Goal: Use online tool/utility: Utilize a website feature to perform a specific function

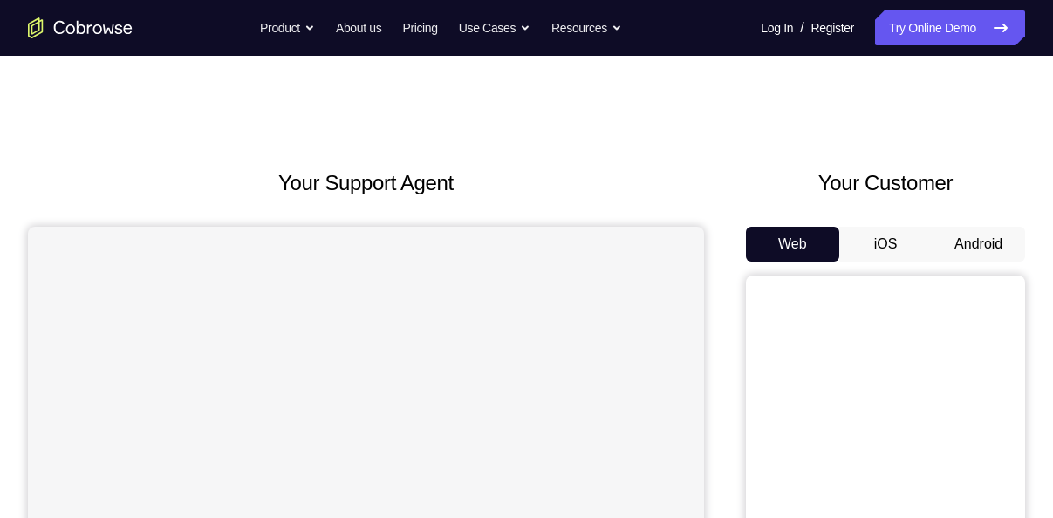
click at [987, 235] on button "Android" at bounding box center [978, 244] width 93 height 35
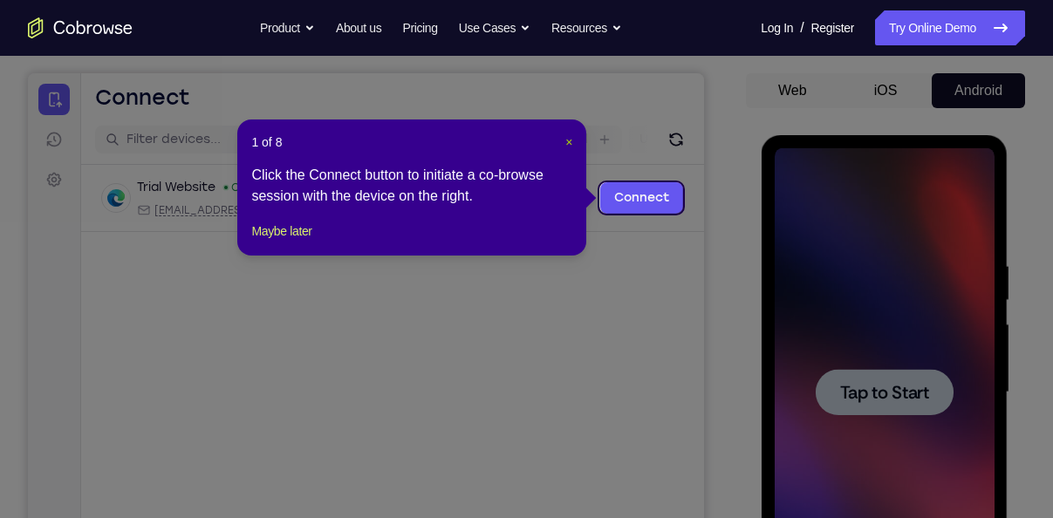
click at [570, 145] on span "×" at bounding box center [568, 142] width 7 height 14
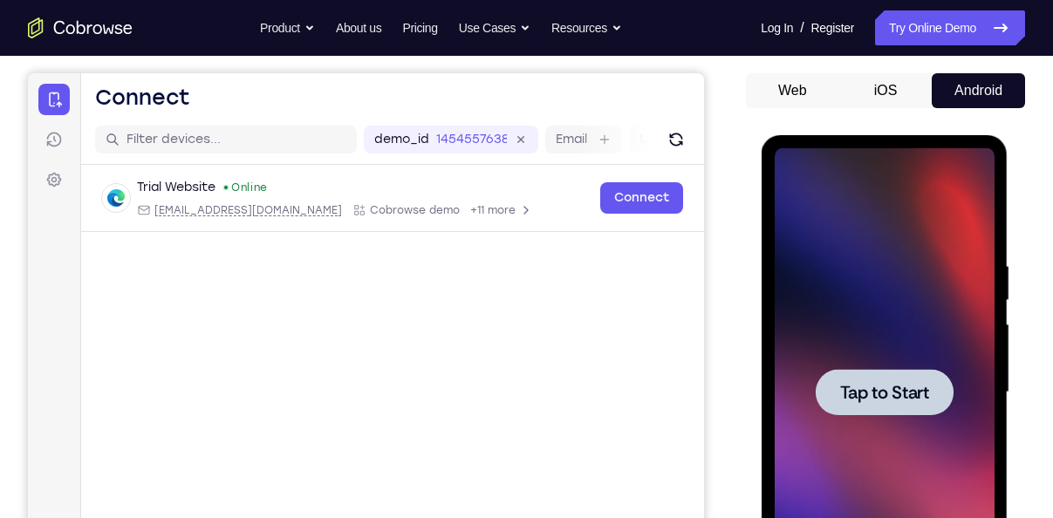
click at [921, 409] on div at bounding box center [884, 392] width 138 height 46
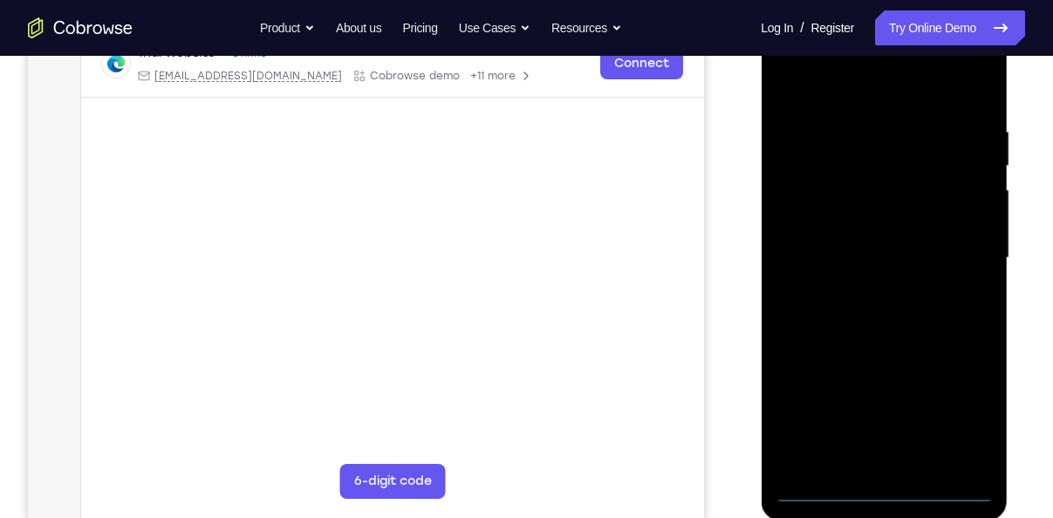
scroll to position [286, 0]
click at [884, 489] on div at bounding box center [884, 260] width 220 height 488
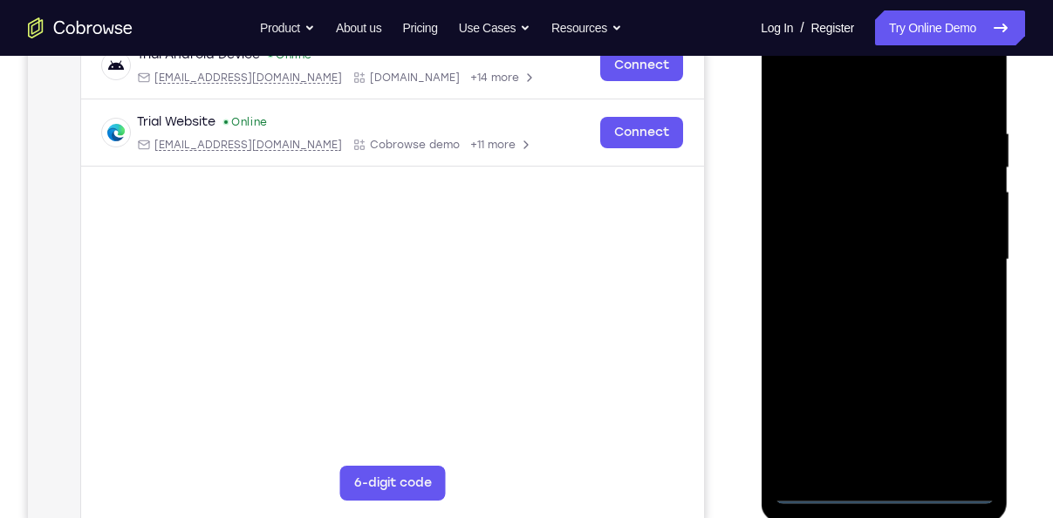
click at [975, 435] on div at bounding box center [884, 260] width 220 height 488
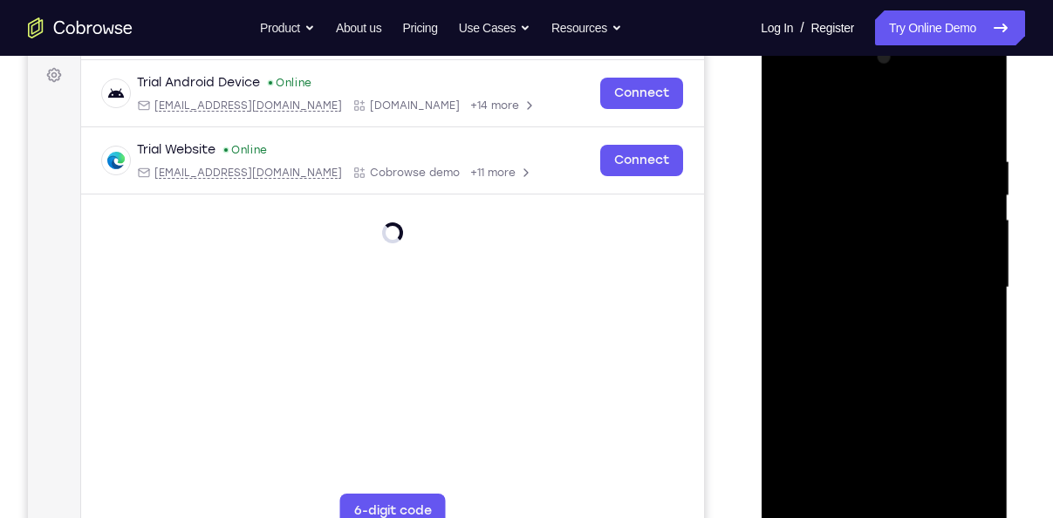
scroll to position [249, 0]
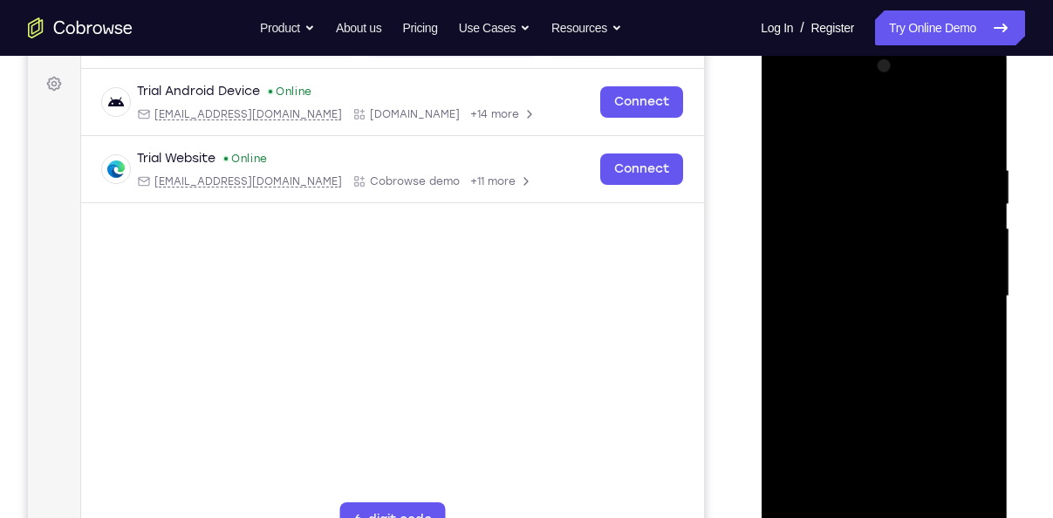
click at [857, 131] on div at bounding box center [884, 296] width 220 height 488
click at [955, 283] on div at bounding box center [884, 296] width 220 height 488
click at [867, 333] on div at bounding box center [884, 296] width 220 height 488
click at [857, 277] on div at bounding box center [884, 296] width 220 height 488
click at [864, 256] on div at bounding box center [884, 296] width 220 height 488
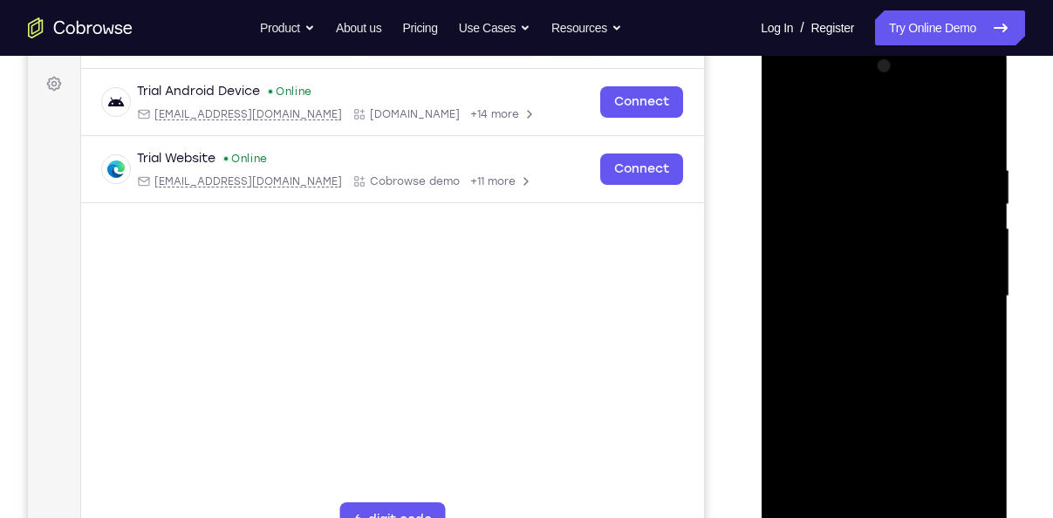
click at [878, 295] on div at bounding box center [884, 296] width 220 height 488
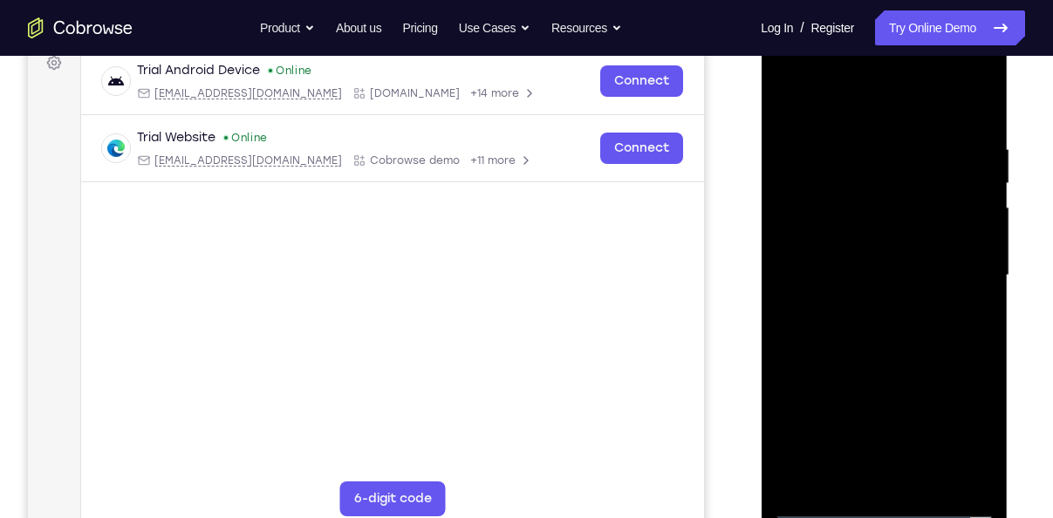
scroll to position [271, 0]
click at [913, 353] on div at bounding box center [884, 275] width 220 height 488
click at [934, 481] on div at bounding box center [884, 275] width 220 height 488
click at [894, 362] on div at bounding box center [884, 275] width 220 height 488
click at [882, 246] on div at bounding box center [884, 275] width 220 height 488
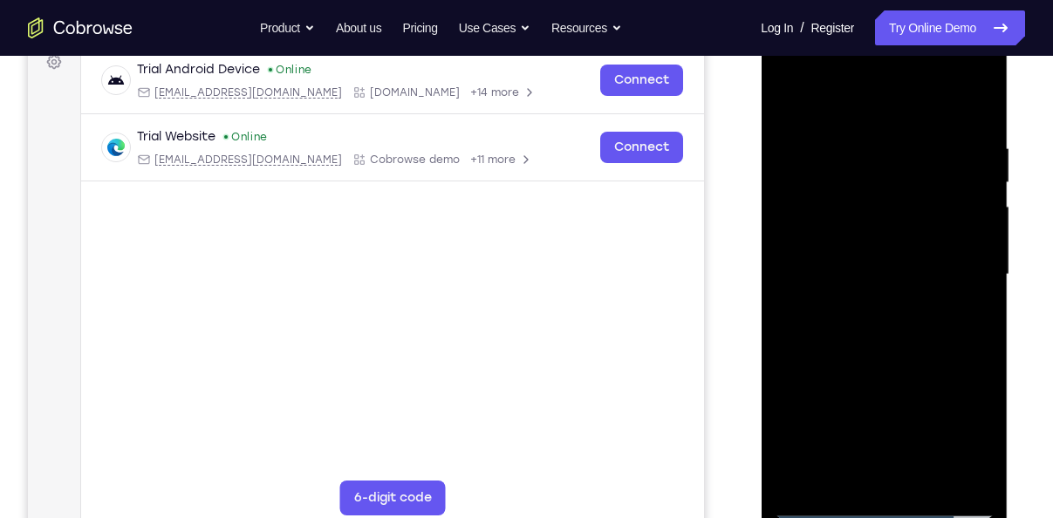
click at [908, 352] on div at bounding box center [884, 275] width 220 height 488
click at [955, 358] on div at bounding box center [884, 275] width 220 height 488
click at [966, 317] on div at bounding box center [884, 275] width 220 height 488
click at [886, 182] on div at bounding box center [884, 275] width 220 height 488
click at [917, 335] on div at bounding box center [884, 275] width 220 height 488
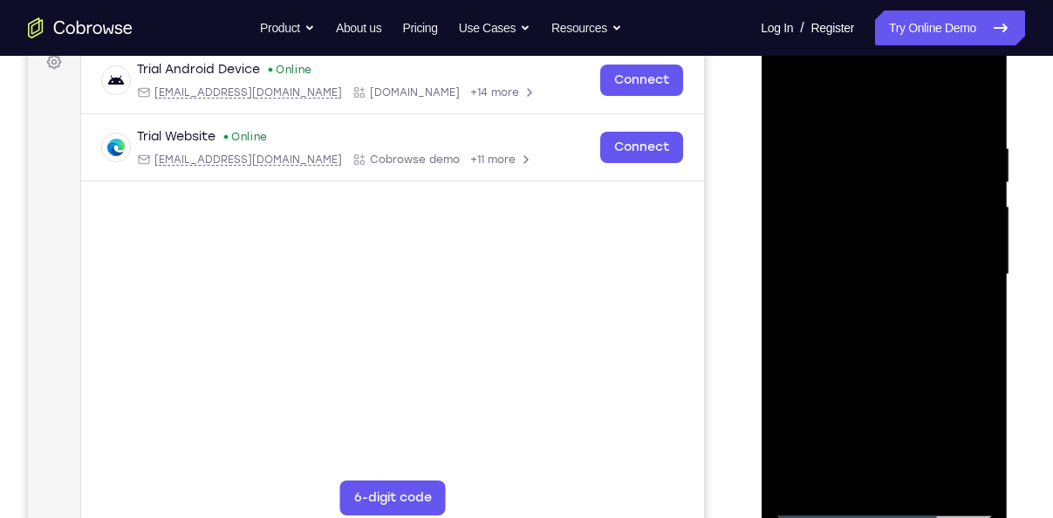
click at [966, 319] on div at bounding box center [884, 275] width 220 height 488
click at [786, 99] on div at bounding box center [884, 275] width 220 height 488
click at [792, 102] on div at bounding box center [884, 275] width 220 height 488
click at [856, 153] on div at bounding box center [884, 275] width 220 height 488
click at [967, 264] on div at bounding box center [884, 275] width 220 height 488
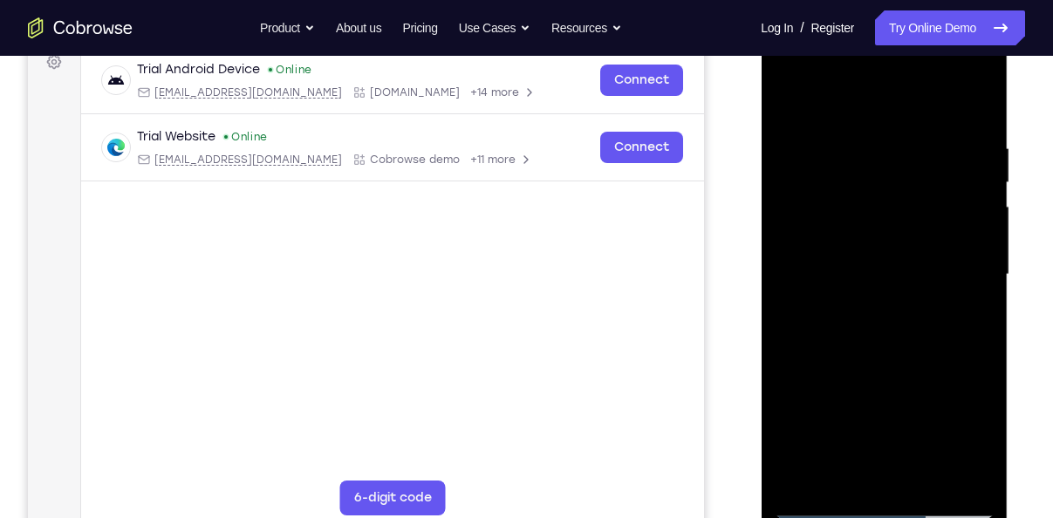
click at [792, 272] on div at bounding box center [884, 275] width 220 height 488
click at [971, 286] on div at bounding box center [884, 275] width 220 height 488
click at [800, 273] on div at bounding box center [884, 275] width 220 height 488
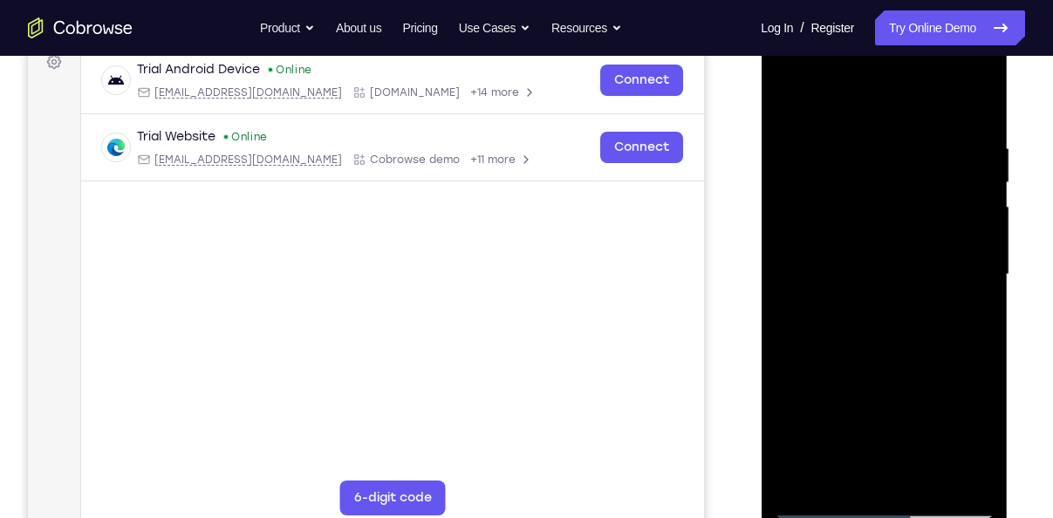
click at [947, 481] on div at bounding box center [884, 275] width 220 height 488
click at [971, 358] on div at bounding box center [884, 275] width 220 height 488
click at [952, 467] on div at bounding box center [884, 275] width 220 height 488
click at [908, 474] on div at bounding box center [884, 275] width 220 height 488
click at [838, 473] on div at bounding box center [884, 275] width 220 height 488
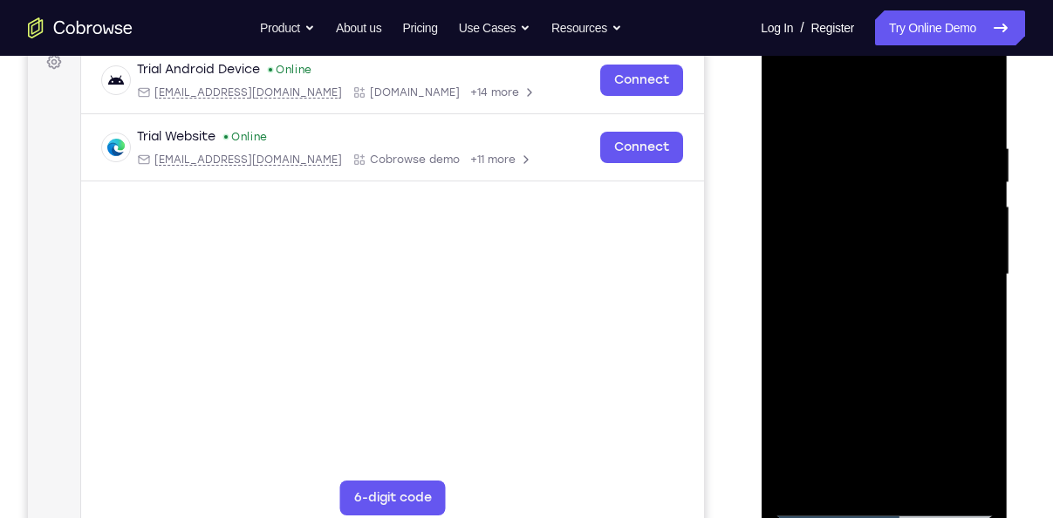
click at [790, 475] on div at bounding box center [884, 275] width 220 height 488
click at [826, 353] on div at bounding box center [884, 275] width 220 height 488
click at [978, 446] on div at bounding box center [884, 275] width 220 height 488
click at [840, 475] on div at bounding box center [884, 275] width 220 height 488
click at [974, 372] on div at bounding box center [884, 275] width 220 height 488
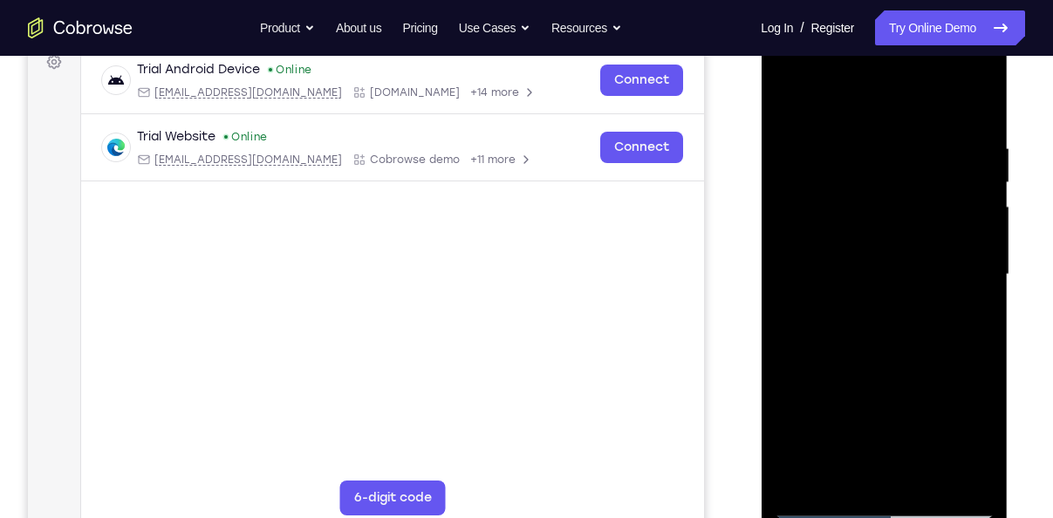
click at [974, 372] on div at bounding box center [884, 275] width 220 height 488
click at [907, 394] on div at bounding box center [884, 275] width 220 height 488
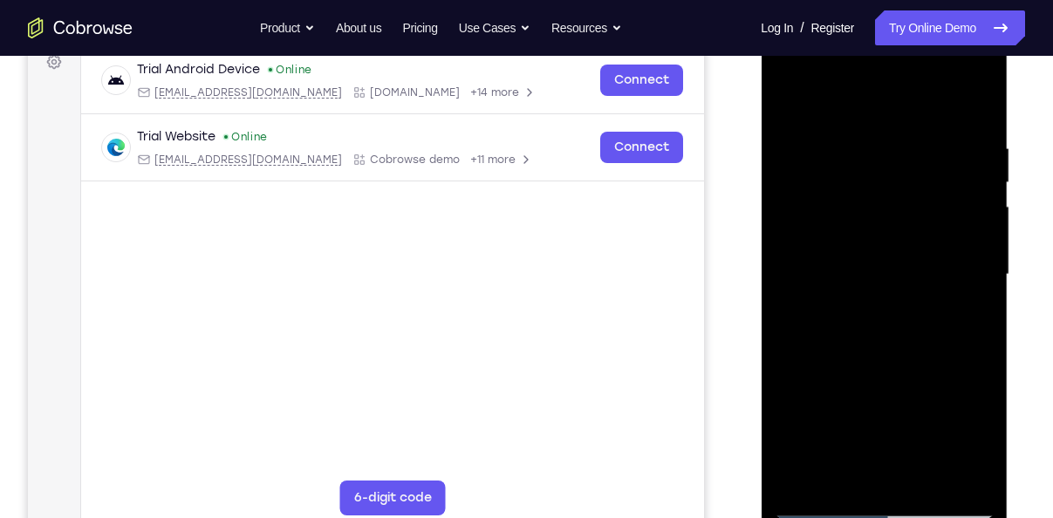
click at [823, 506] on div at bounding box center [884, 275] width 220 height 488
click at [969, 318] on div at bounding box center [884, 275] width 220 height 488
click at [969, 270] on div at bounding box center [884, 275] width 220 height 488
click at [970, 107] on div at bounding box center [884, 275] width 220 height 488
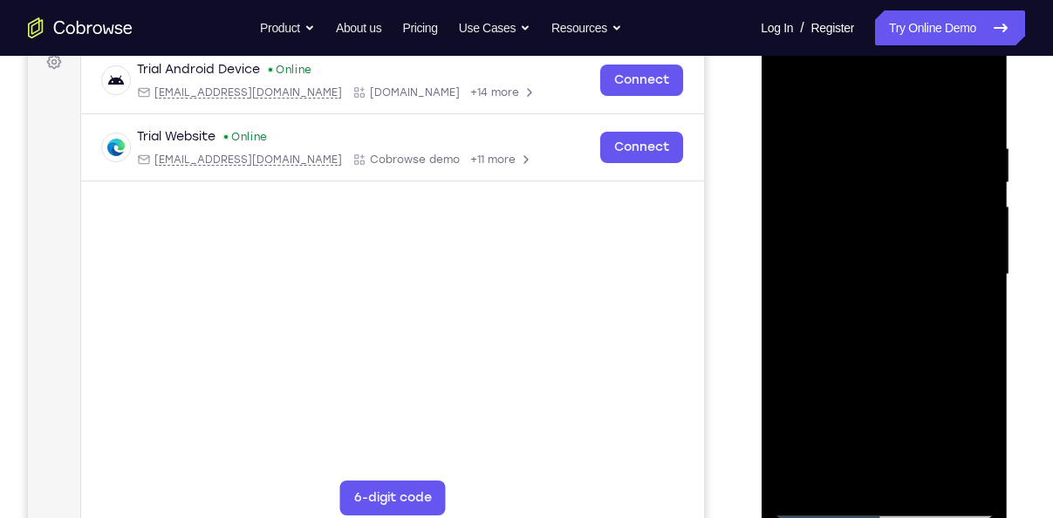
click at [915, 477] on div at bounding box center [884, 275] width 220 height 488
click at [787, 100] on div at bounding box center [884, 275] width 220 height 488
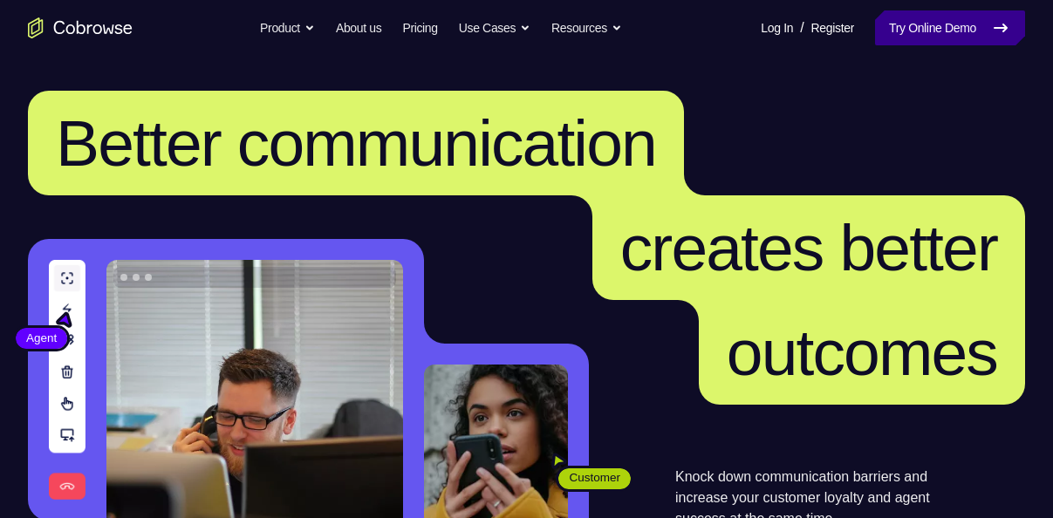
click at [998, 14] on link "Try Online Demo" at bounding box center [950, 27] width 150 height 35
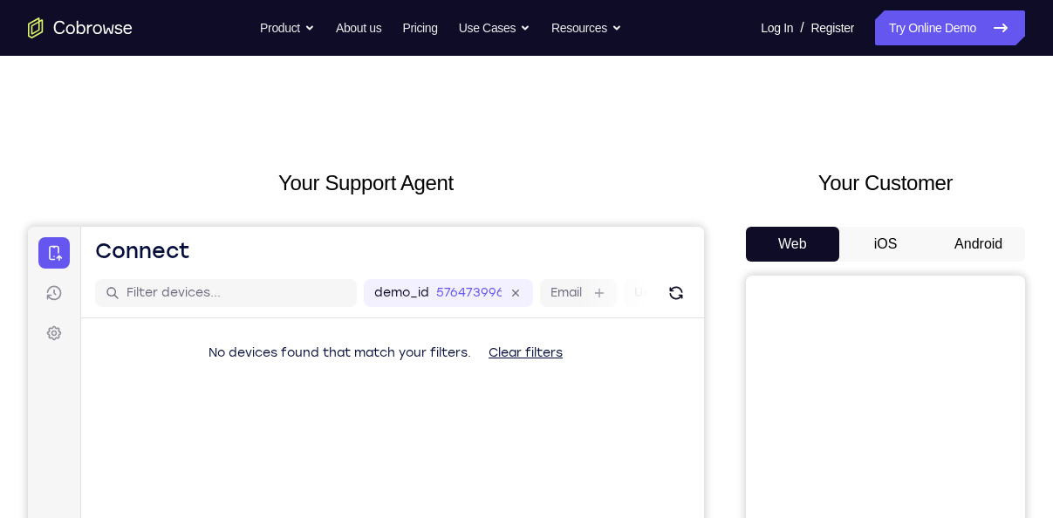
click at [970, 260] on button "Android" at bounding box center [978, 244] width 93 height 35
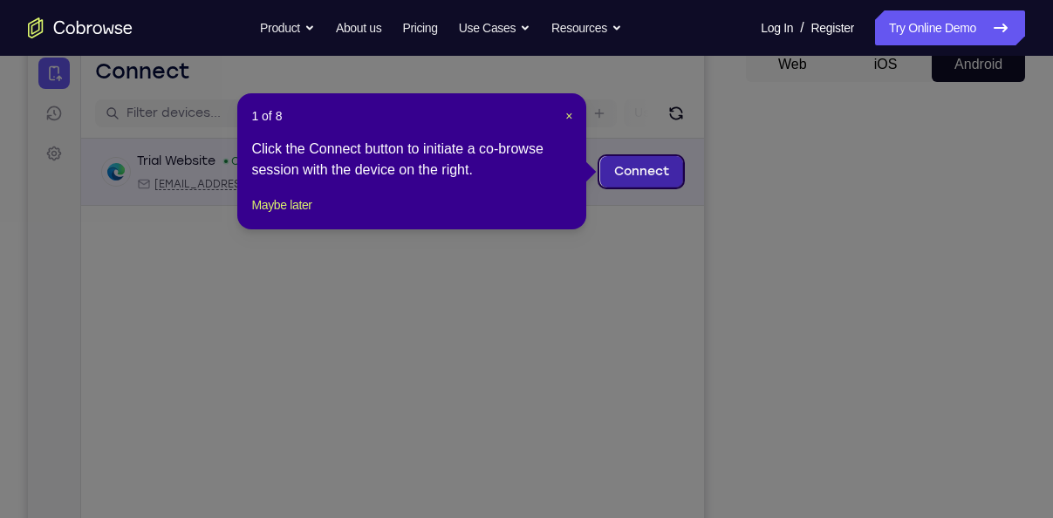
scroll to position [178, 0]
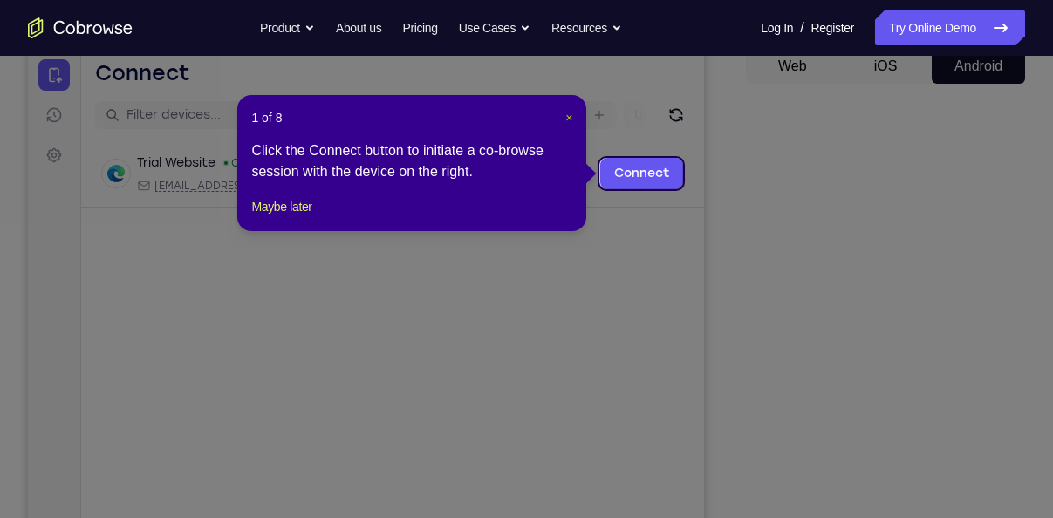
click at [569, 119] on span "×" at bounding box center [568, 118] width 7 height 14
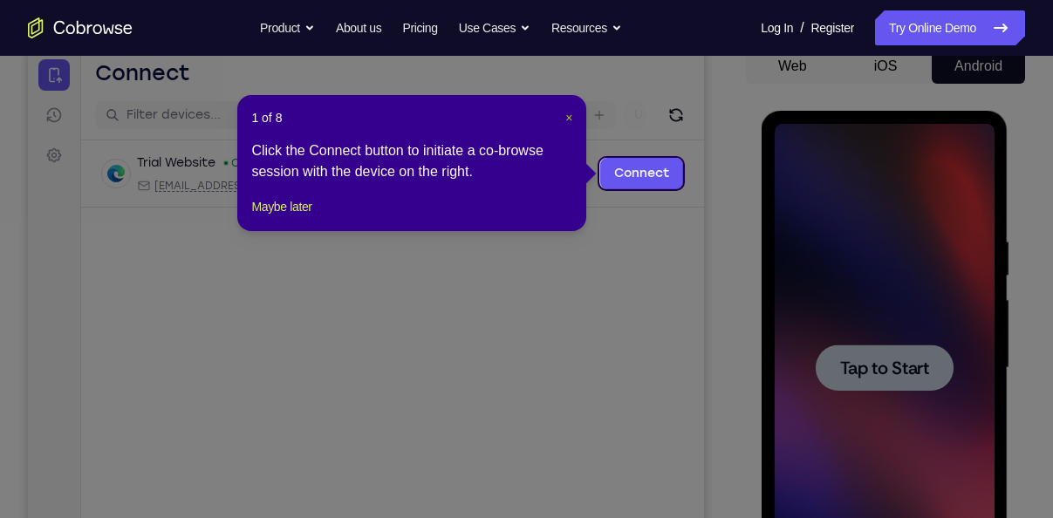
scroll to position [0, 0]
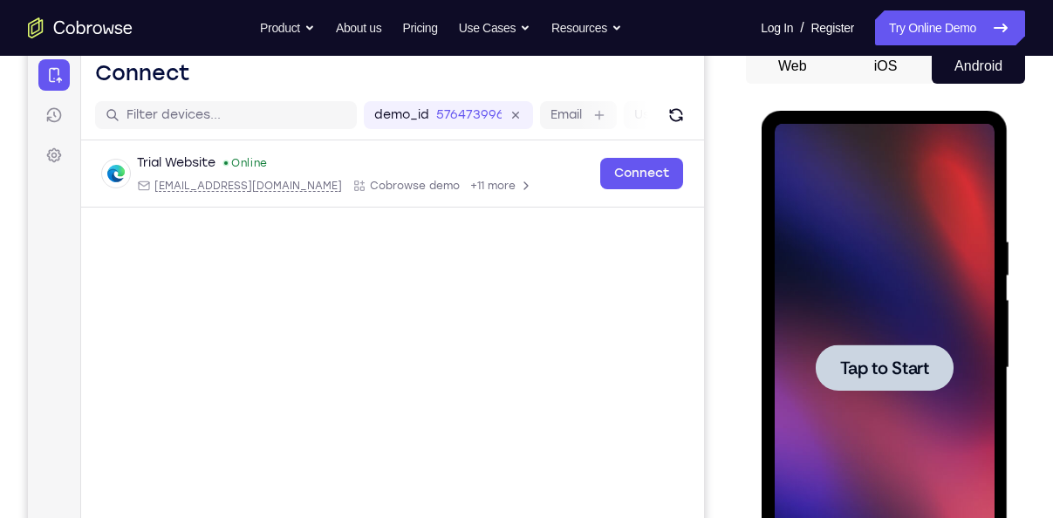
click at [891, 377] on span "Tap to Start" at bounding box center [883, 367] width 89 height 17
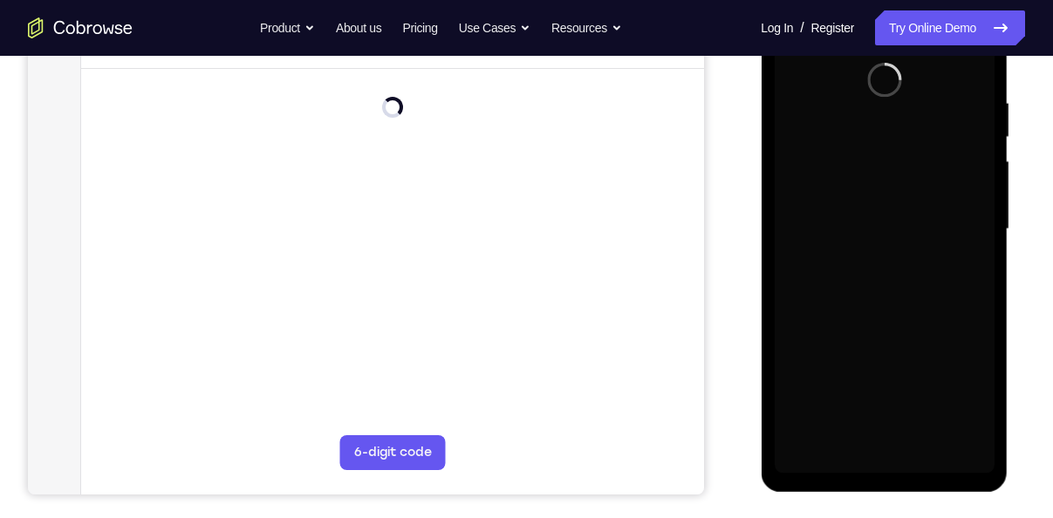
scroll to position [331, 0]
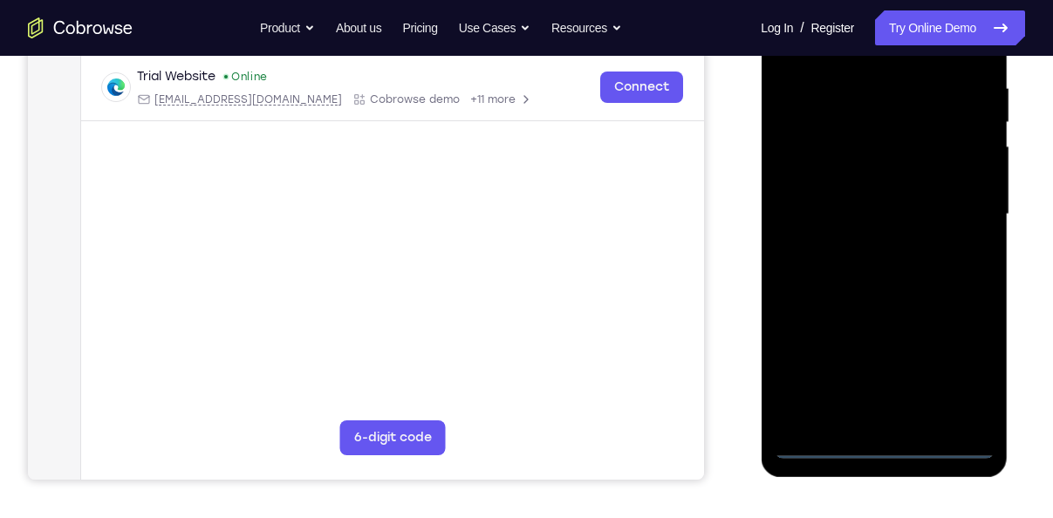
click at [881, 455] on div at bounding box center [884, 214] width 220 height 488
click at [885, 447] on div at bounding box center [884, 214] width 220 height 488
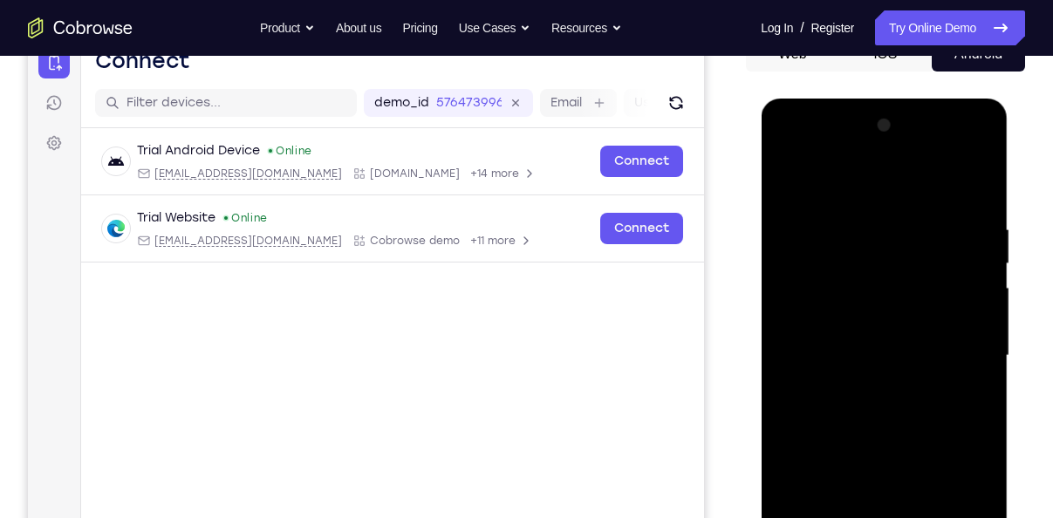
scroll to position [191, 0]
click at [959, 496] on div at bounding box center [884, 355] width 220 height 488
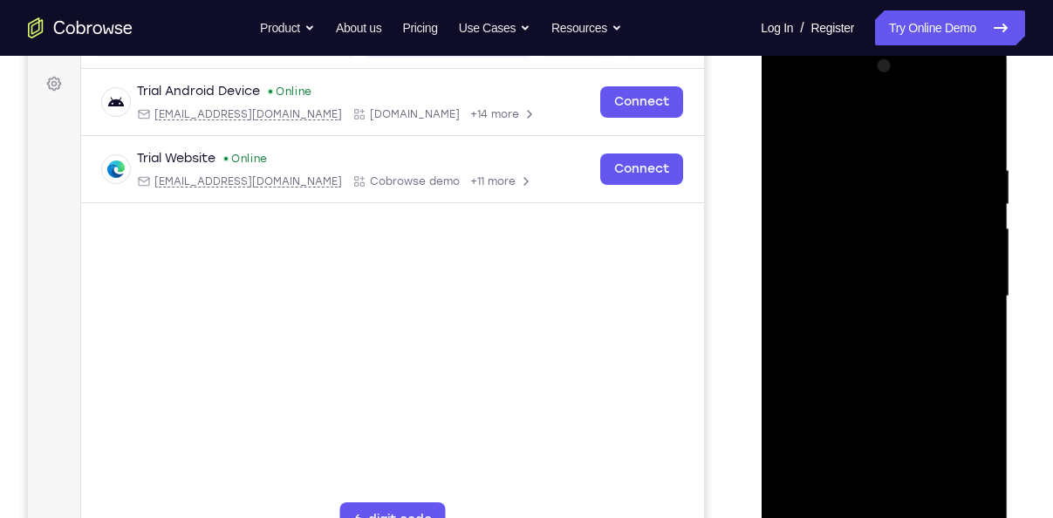
scroll to position [256, 0]
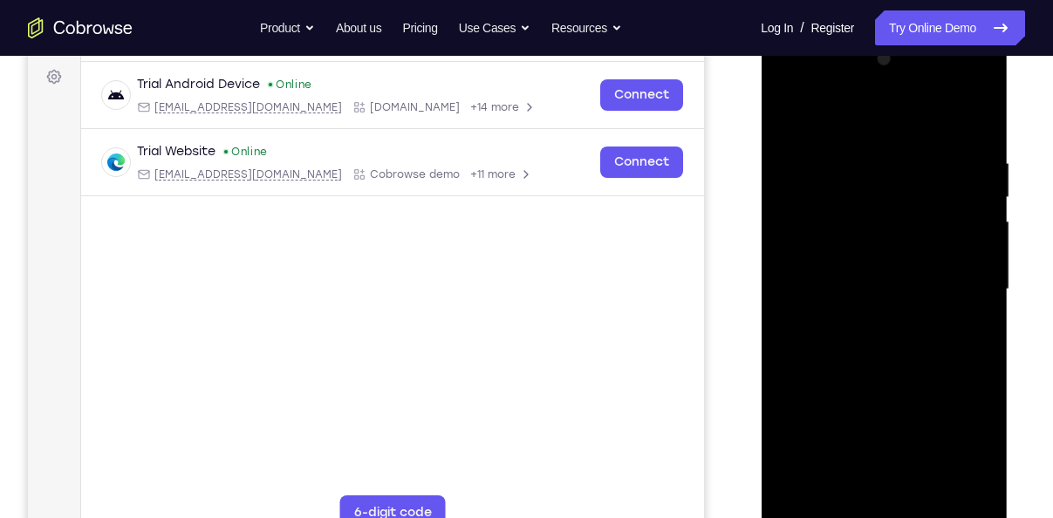
click at [838, 115] on div at bounding box center [884, 289] width 220 height 488
click at [952, 270] on div at bounding box center [884, 289] width 220 height 488
click at [899, 493] on div at bounding box center [884, 289] width 220 height 488
click at [878, 268] on div at bounding box center [884, 289] width 220 height 488
click at [873, 248] on div at bounding box center [884, 289] width 220 height 488
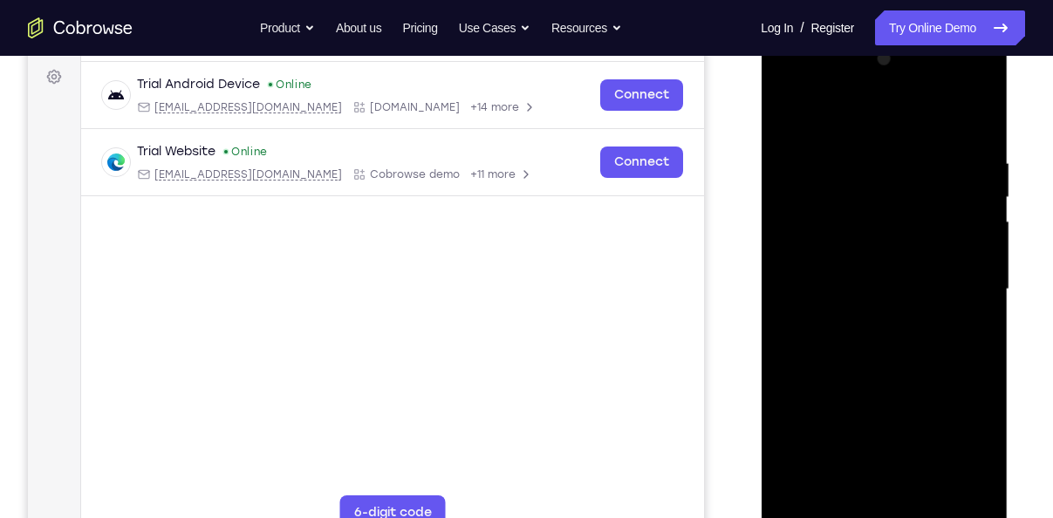
click at [860, 290] on div at bounding box center [884, 289] width 220 height 488
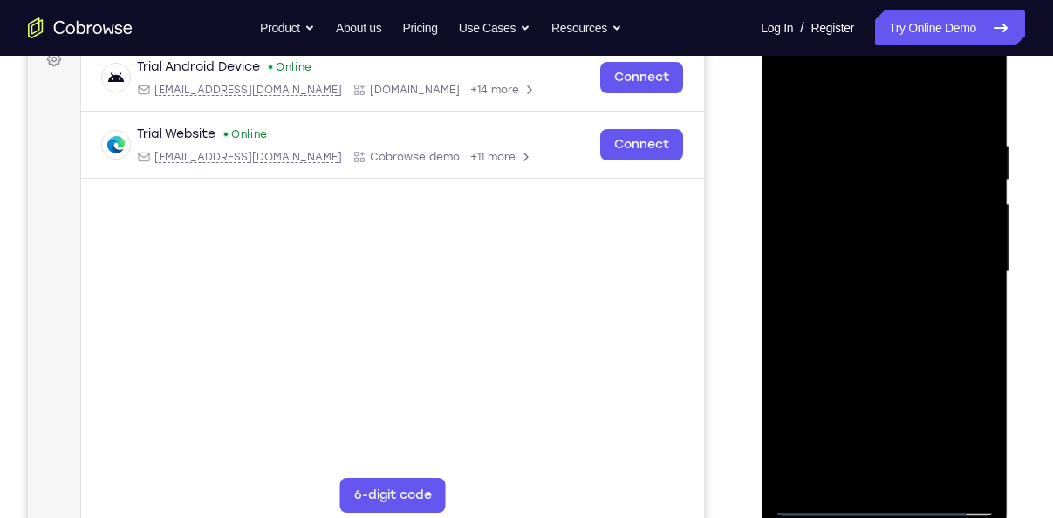
scroll to position [276, 0]
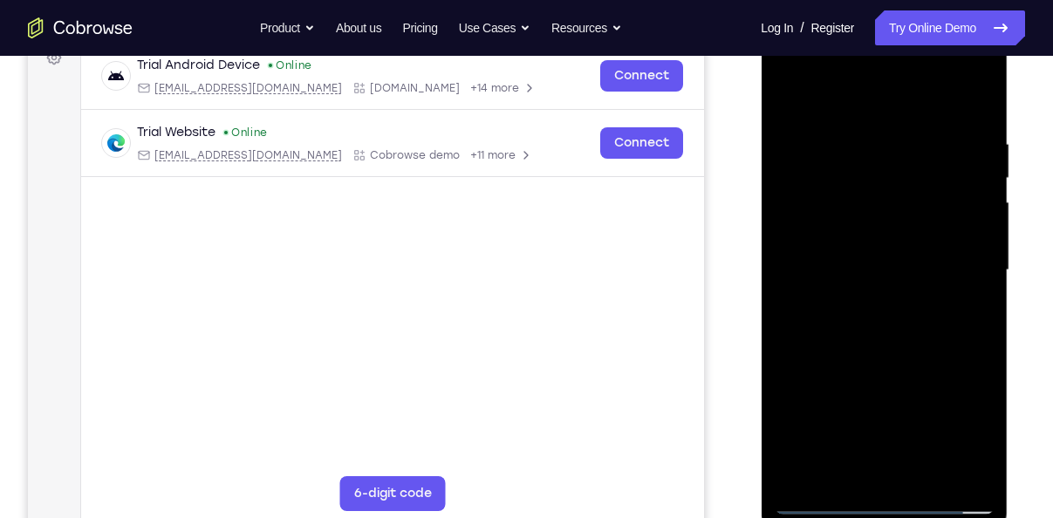
click at [898, 347] on div at bounding box center [884, 270] width 220 height 488
click at [927, 476] on div at bounding box center [884, 270] width 220 height 488
click at [901, 368] on div at bounding box center [884, 270] width 220 height 488
click at [891, 239] on div at bounding box center [884, 270] width 220 height 488
click at [823, 506] on div at bounding box center [884, 270] width 220 height 488
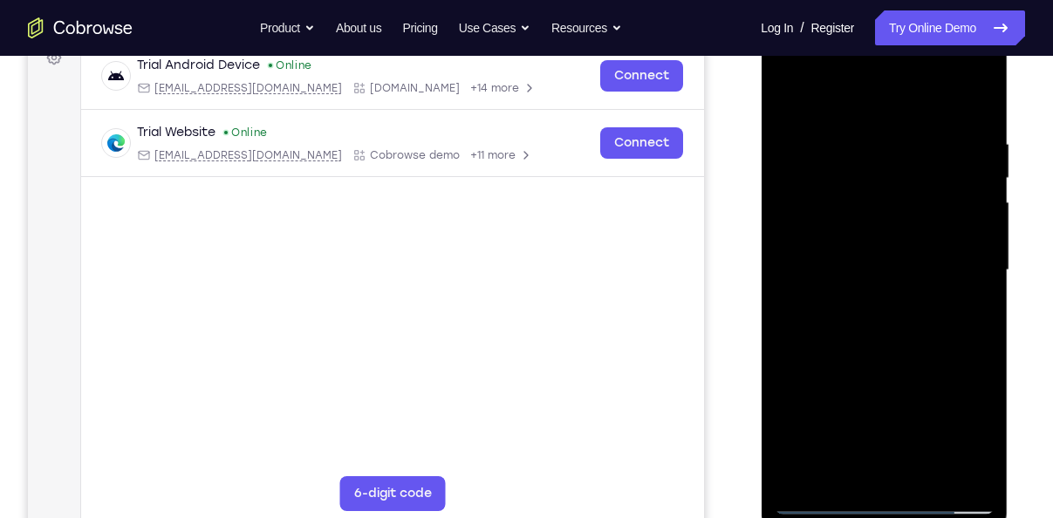
click at [823, 506] on div at bounding box center [884, 270] width 220 height 488
click at [856, 143] on div at bounding box center [884, 270] width 220 height 488
click at [970, 317] on div at bounding box center [884, 270] width 220 height 488
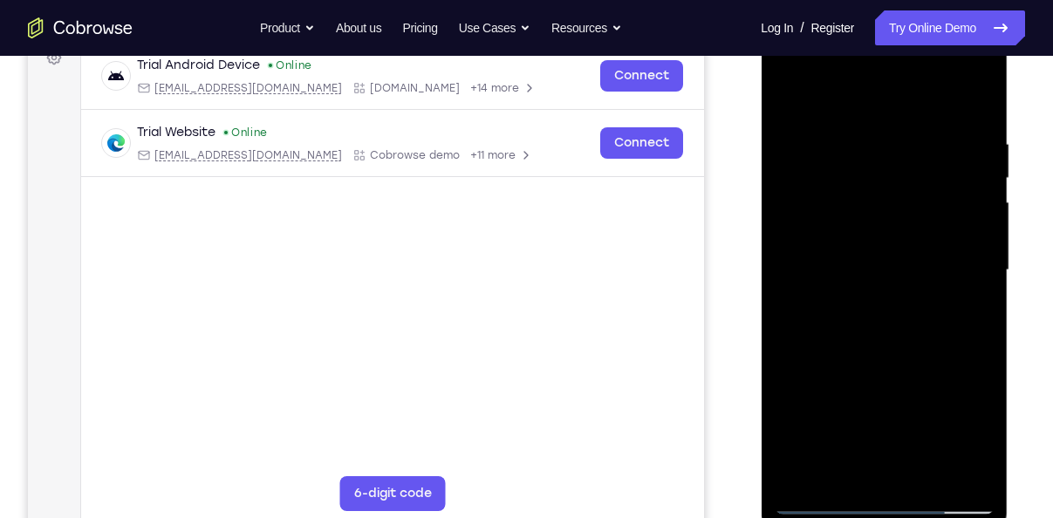
drag, startPoint x: 811, startPoint y: 95, endPoint x: 1013, endPoint y: 106, distance: 201.8
click at [1009, 106] on html "Online web based iOS Simulators and Android Emulators. Run iPhone, iPad, Mobile…" at bounding box center [885, 274] width 249 height 523
click at [952, 468] on div at bounding box center [884, 270] width 220 height 488
click at [957, 386] on div at bounding box center [884, 270] width 220 height 488
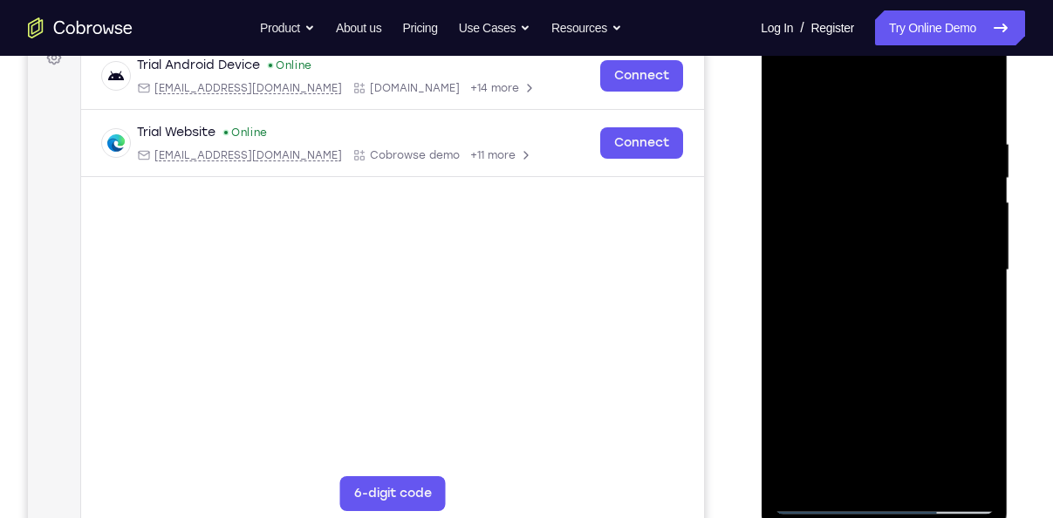
click at [969, 333] on div at bounding box center [884, 270] width 220 height 488
click at [823, 326] on div at bounding box center [884, 270] width 220 height 488
click at [805, 318] on div at bounding box center [884, 270] width 220 height 488
click at [882, 355] on div at bounding box center [884, 270] width 220 height 488
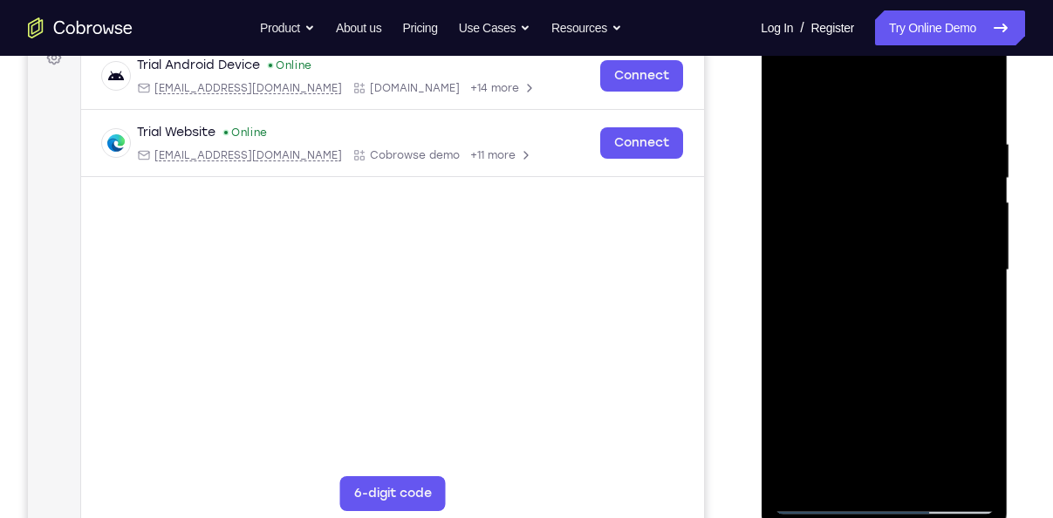
click at [802, 352] on div at bounding box center [884, 270] width 220 height 488
click at [992, 327] on div at bounding box center [884, 270] width 220 height 488
click at [950, 469] on div at bounding box center [884, 270] width 220 height 488
click at [964, 338] on div at bounding box center [884, 270] width 220 height 488
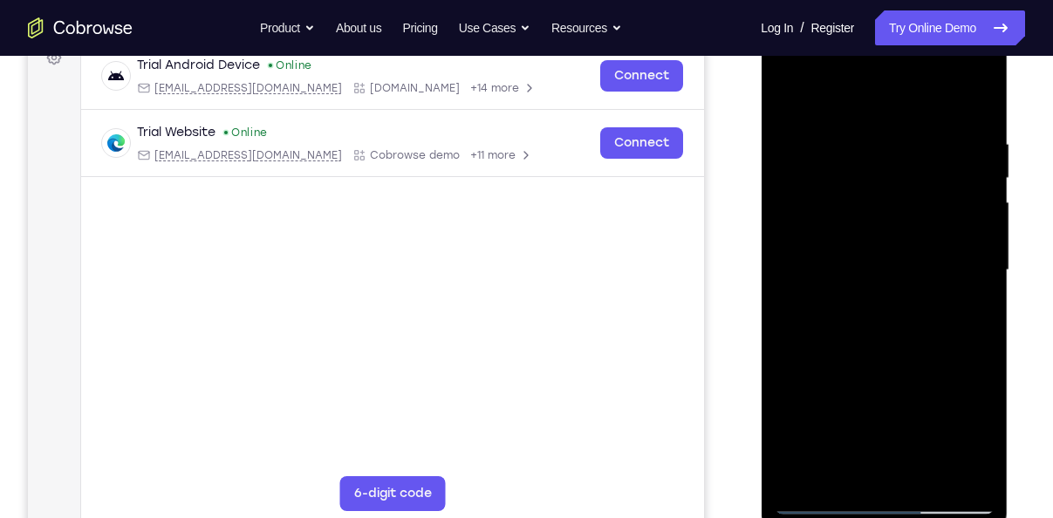
click at [964, 338] on div at bounding box center [884, 270] width 220 height 488
drag, startPoint x: 964, startPoint y: 338, endPoint x: 772, endPoint y: 345, distance: 192.0
drag, startPoint x: 11, startPoint y: 332, endPoint x: 1010, endPoint y: 338, distance: 998.7
click at [1010, 338] on div at bounding box center [885, 268] width 279 height 536
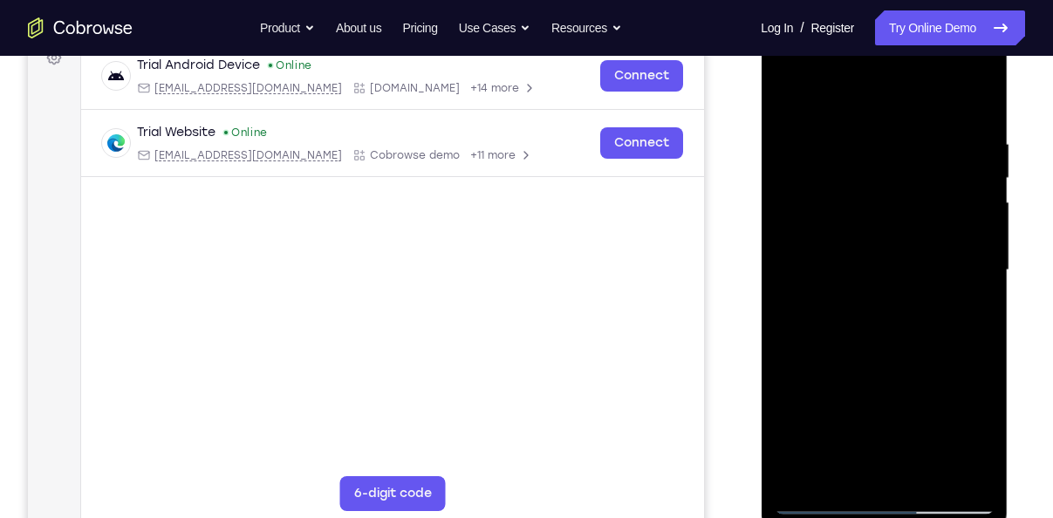
click at [974, 357] on div at bounding box center [884, 270] width 220 height 488
click at [970, 106] on div at bounding box center [884, 270] width 220 height 488
click at [836, 468] on div at bounding box center [884, 270] width 220 height 488
click at [987, 455] on div at bounding box center [884, 270] width 220 height 488
click at [882, 107] on div at bounding box center [884, 270] width 220 height 488
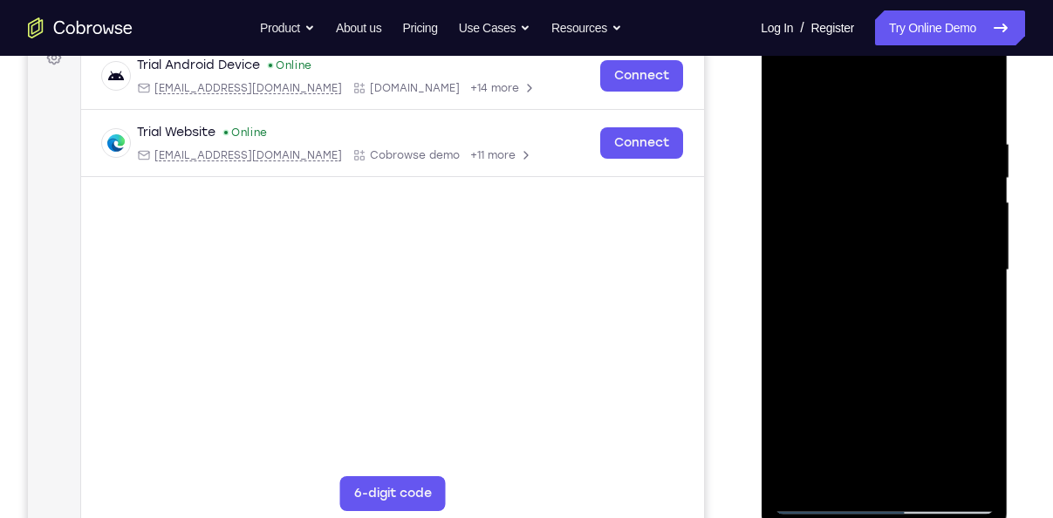
click at [981, 250] on div at bounding box center [884, 270] width 220 height 488
click at [985, 240] on div at bounding box center [884, 270] width 220 height 488
click at [835, 472] on div at bounding box center [884, 270] width 220 height 488
click at [873, 98] on div at bounding box center [884, 270] width 220 height 488
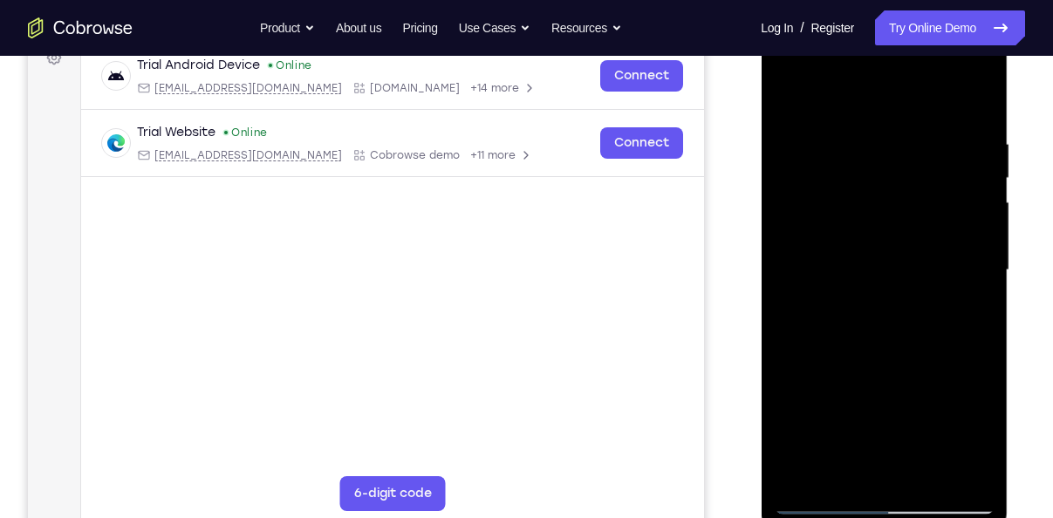
drag, startPoint x: 880, startPoint y: 164, endPoint x: 851, endPoint y: 283, distance: 122.9
click at [851, 283] on div at bounding box center [884, 270] width 220 height 488
click at [867, 133] on div at bounding box center [884, 270] width 220 height 488
click at [926, 149] on div at bounding box center [884, 270] width 220 height 488
click at [922, 154] on div at bounding box center [884, 270] width 220 height 488
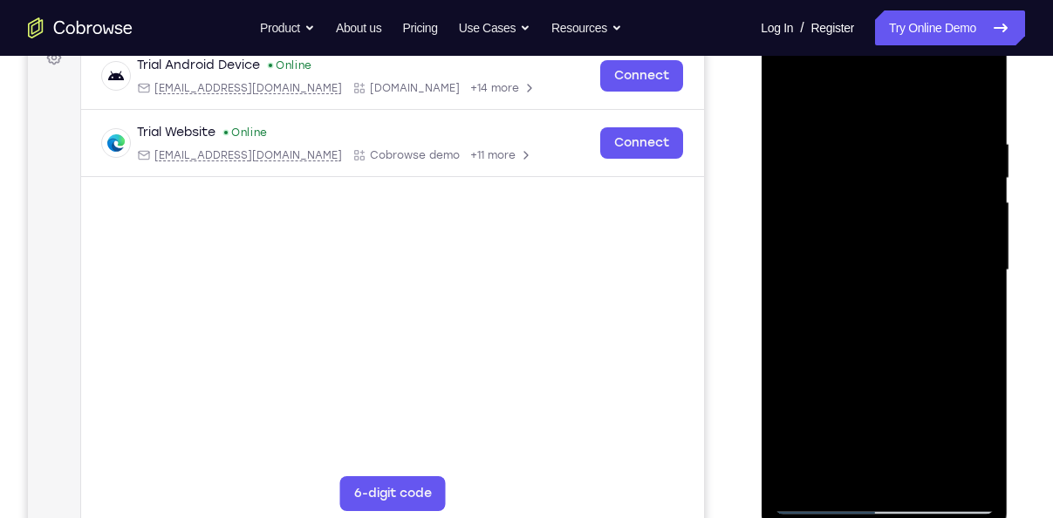
click at [918, 126] on div at bounding box center [884, 270] width 220 height 488
click at [919, 152] on div at bounding box center [884, 270] width 220 height 488
click at [934, 147] on div at bounding box center [884, 270] width 220 height 488
click at [842, 473] on div at bounding box center [884, 270] width 220 height 488
drag, startPoint x: 855, startPoint y: 345, endPoint x: 901, endPoint y: 554, distance: 213.5
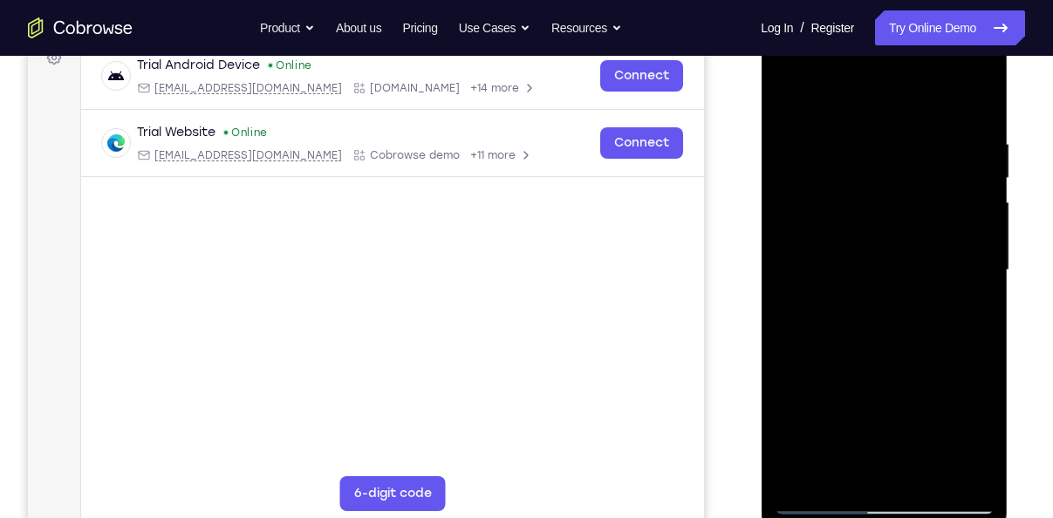
click at [901, 517] on html "Online web based iOS Simulators and Android Emulators. Run iPhone, iPad, Mobile…" at bounding box center [885, 274] width 249 height 523
click at [912, 92] on div at bounding box center [884, 270] width 220 height 488
click at [873, 96] on div at bounding box center [884, 270] width 220 height 488
click at [867, 141] on div at bounding box center [884, 270] width 220 height 488
click at [931, 157] on div at bounding box center [884, 270] width 220 height 488
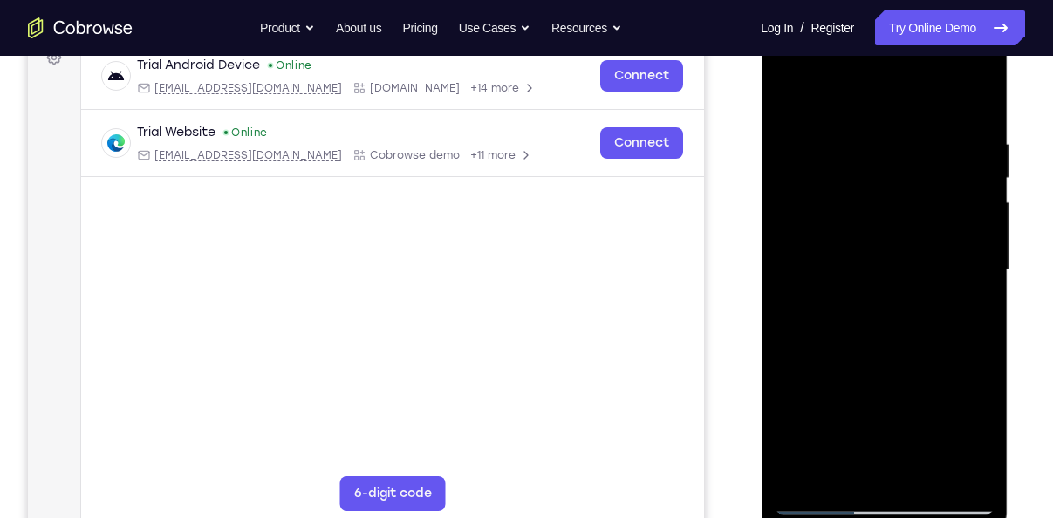
click at [781, 91] on div at bounding box center [884, 270] width 220 height 488
click at [830, 172] on div at bounding box center [884, 270] width 220 height 488
click at [800, 471] on div at bounding box center [884, 270] width 220 height 488
click at [921, 475] on div at bounding box center [884, 270] width 220 height 488
click at [857, 113] on div at bounding box center [884, 270] width 220 height 488
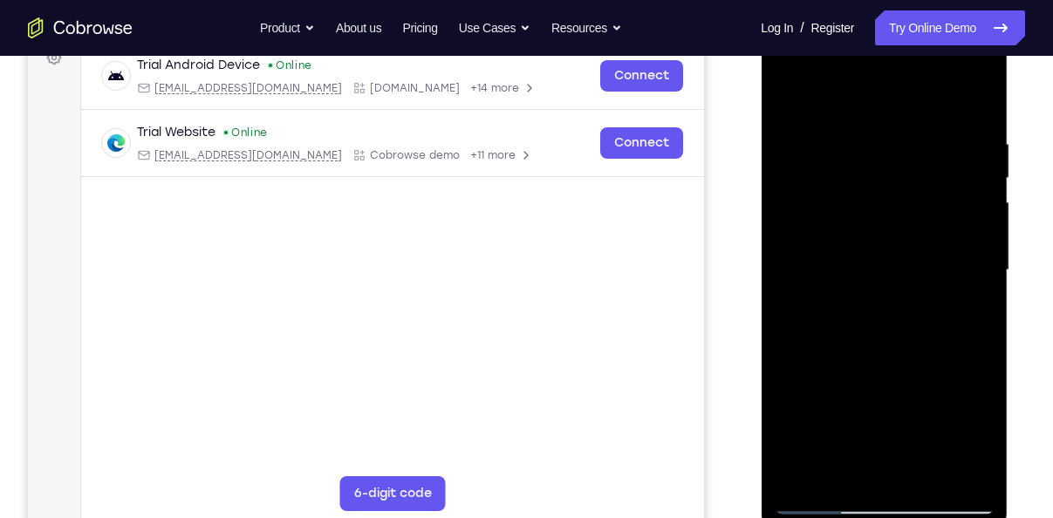
click at [868, 218] on div at bounding box center [884, 270] width 220 height 488
click at [962, 311] on div at bounding box center [884, 270] width 220 height 488
click at [790, 93] on div at bounding box center [884, 270] width 220 height 488
drag, startPoint x: 889, startPoint y: 334, endPoint x: 906, endPoint y: 248, distance: 88.1
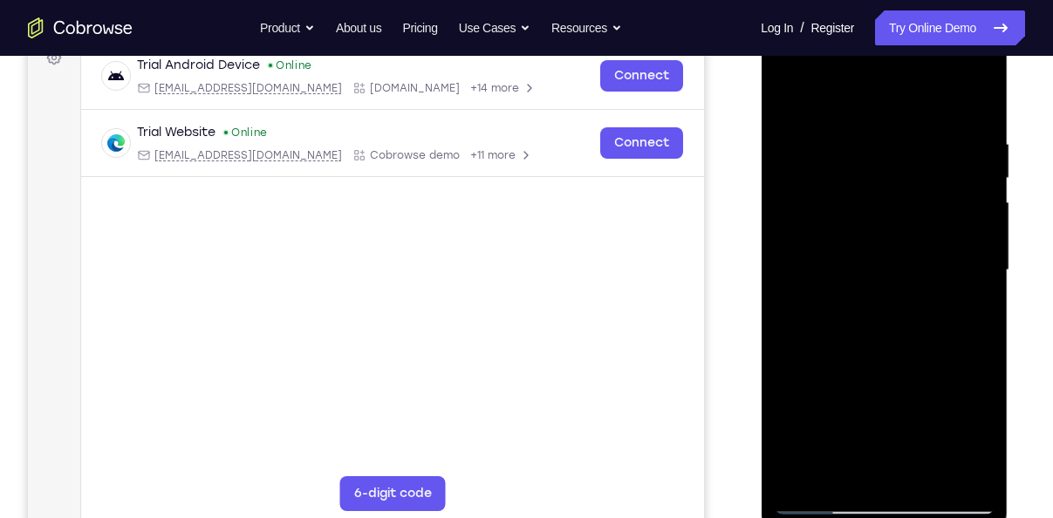
click at [906, 248] on div at bounding box center [884, 270] width 220 height 488
click at [810, 350] on div at bounding box center [884, 270] width 220 height 488
drag, startPoint x: 917, startPoint y: 289, endPoint x: 939, endPoint y: 133, distance: 156.9
click at [939, 133] on div at bounding box center [884, 270] width 220 height 488
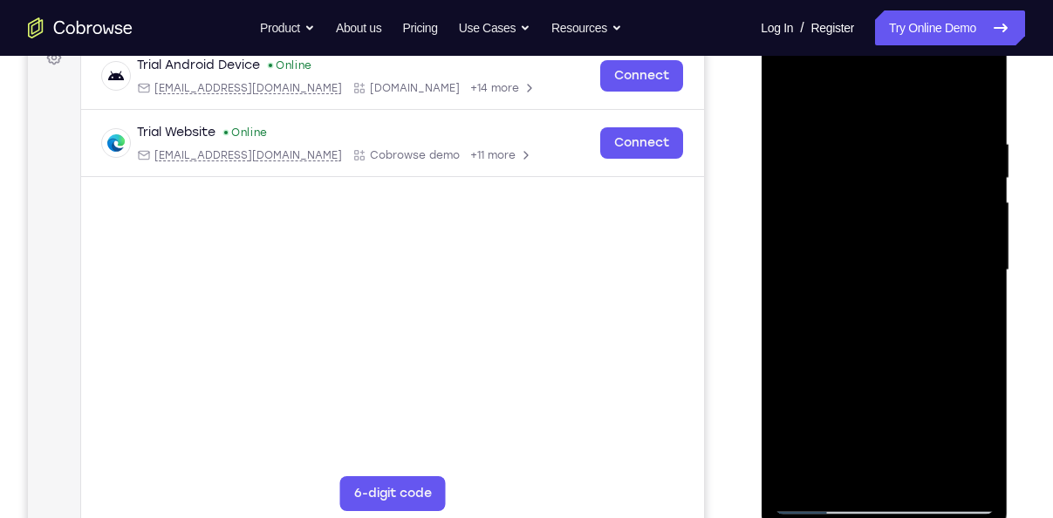
drag, startPoint x: 921, startPoint y: 265, endPoint x: 934, endPoint y: 189, distance: 77.0
click at [934, 189] on div at bounding box center [884, 270] width 220 height 488
drag, startPoint x: 927, startPoint y: 262, endPoint x: 932, endPoint y: 182, distance: 79.5
click at [932, 182] on div at bounding box center [884, 270] width 220 height 488
drag, startPoint x: 925, startPoint y: 236, endPoint x: 947, endPoint y: 129, distance: 109.5
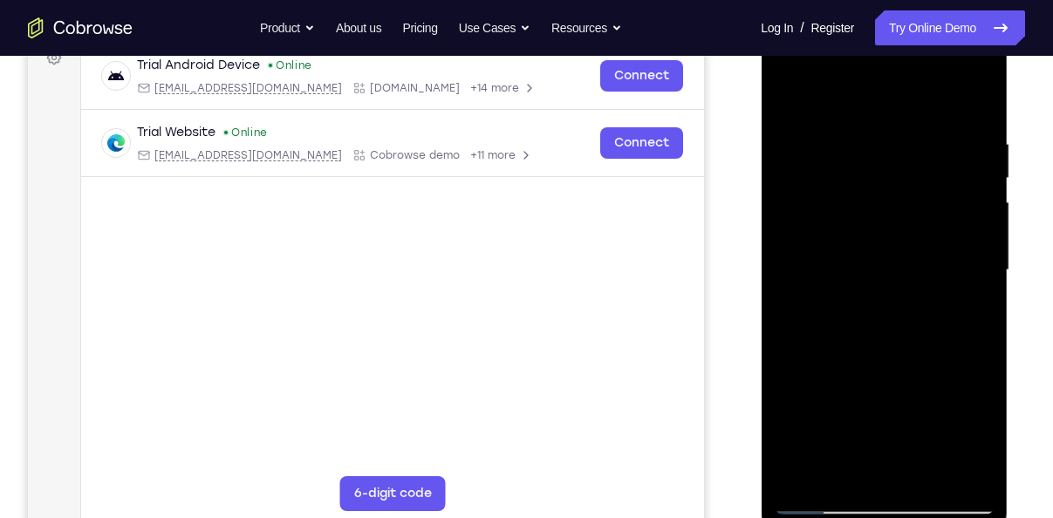
click at [947, 129] on div at bounding box center [884, 270] width 220 height 488
drag, startPoint x: 905, startPoint y: 229, endPoint x: 927, endPoint y: 120, distance: 110.5
click at [927, 120] on div at bounding box center [884, 270] width 220 height 488
drag, startPoint x: 901, startPoint y: 236, endPoint x: 927, endPoint y: 129, distance: 109.6
click at [927, 129] on div at bounding box center [884, 270] width 220 height 488
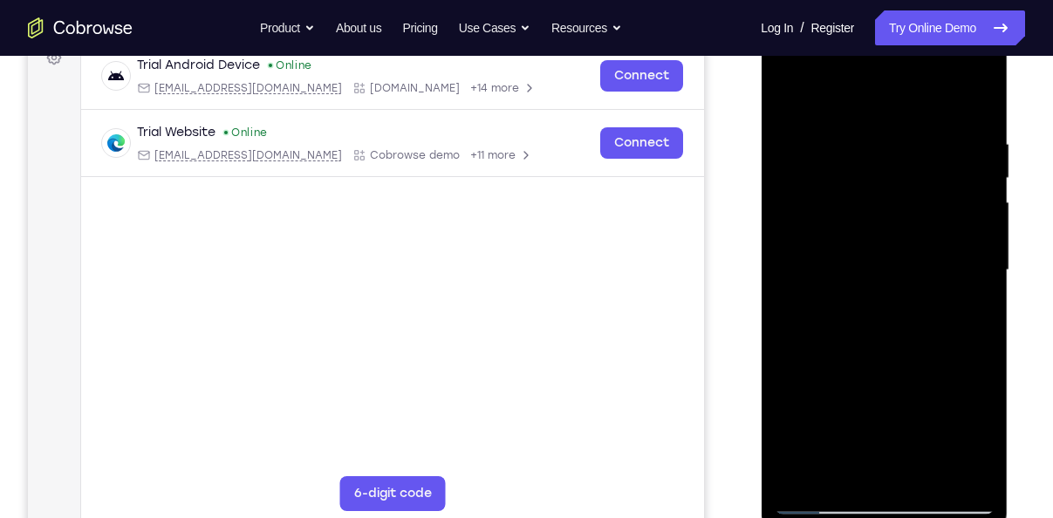
drag, startPoint x: 901, startPoint y: 230, endPoint x: 919, endPoint y: 145, distance: 87.4
click at [919, 145] on div at bounding box center [884, 270] width 220 height 488
drag, startPoint x: 885, startPoint y: 263, endPoint x: 920, endPoint y: 129, distance: 138.8
click at [920, 129] on div at bounding box center [884, 270] width 220 height 488
drag, startPoint x: 873, startPoint y: 299, endPoint x: 887, endPoint y: 178, distance: 122.0
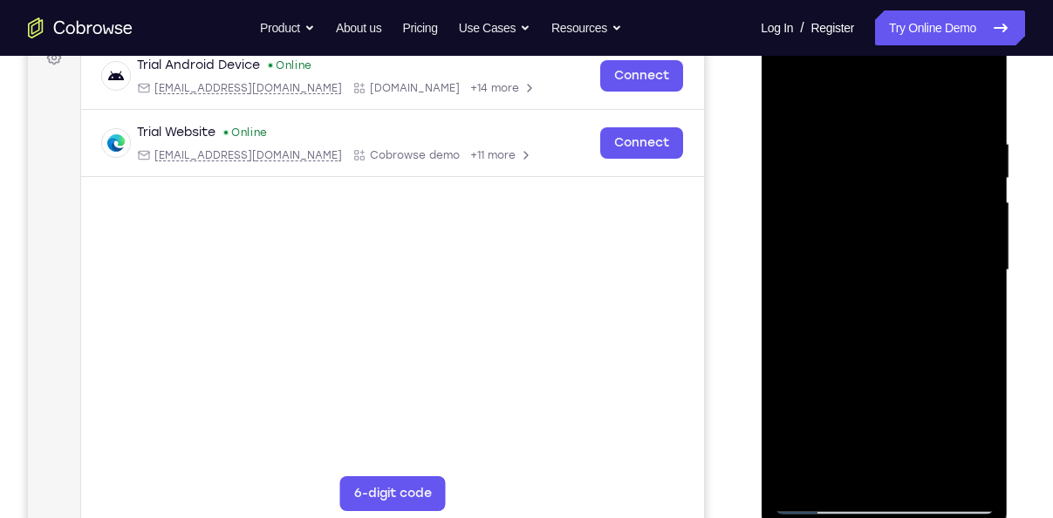
click at [887, 178] on div at bounding box center [884, 270] width 220 height 488
drag, startPoint x: 836, startPoint y: 264, endPoint x: 857, endPoint y: 149, distance: 117.0
click at [857, 149] on div at bounding box center [884, 270] width 220 height 488
drag, startPoint x: 856, startPoint y: 235, endPoint x: 859, endPoint y: 138, distance: 96.9
click at [859, 138] on div at bounding box center [884, 270] width 220 height 488
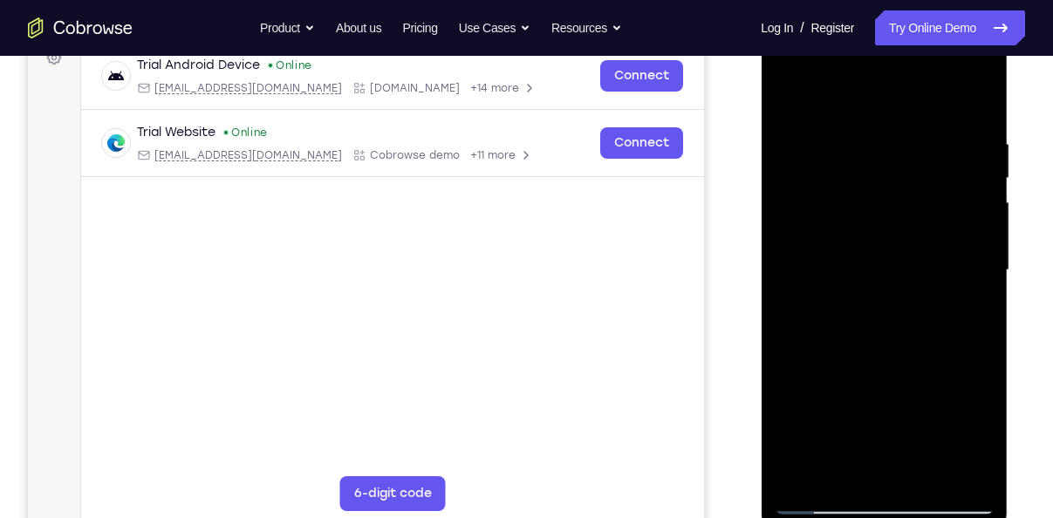
drag, startPoint x: 848, startPoint y: 277, endPoint x: 932, endPoint y: 563, distance: 297.5
click at [932, 517] on html "Online web based iOS Simulators and Android Emulators. Run iPhone, iPad, Mobile…" at bounding box center [885, 274] width 249 height 523
drag, startPoint x: 904, startPoint y: 251, endPoint x: 895, endPoint y: 420, distance: 169.4
click at [895, 420] on div at bounding box center [884, 270] width 220 height 488
drag, startPoint x: 883, startPoint y: 242, endPoint x: 864, endPoint y: 379, distance: 137.3
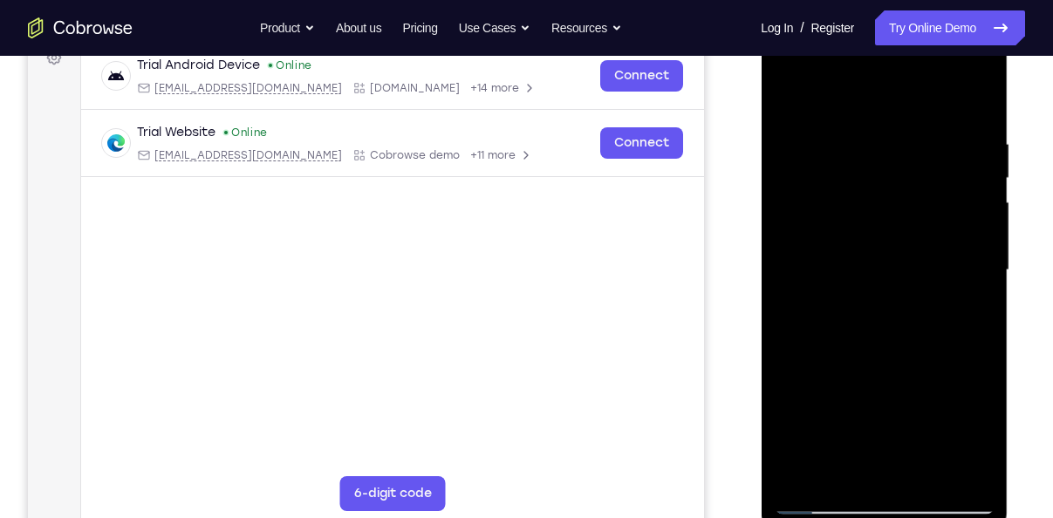
click at [864, 379] on div at bounding box center [884, 270] width 220 height 488
drag, startPoint x: 918, startPoint y: 164, endPoint x: 920, endPoint y: 286, distance: 122.1
click at [920, 286] on div at bounding box center [884, 270] width 220 height 488
click at [831, 194] on div at bounding box center [884, 270] width 220 height 488
click at [806, 478] on div at bounding box center [884, 270] width 220 height 488
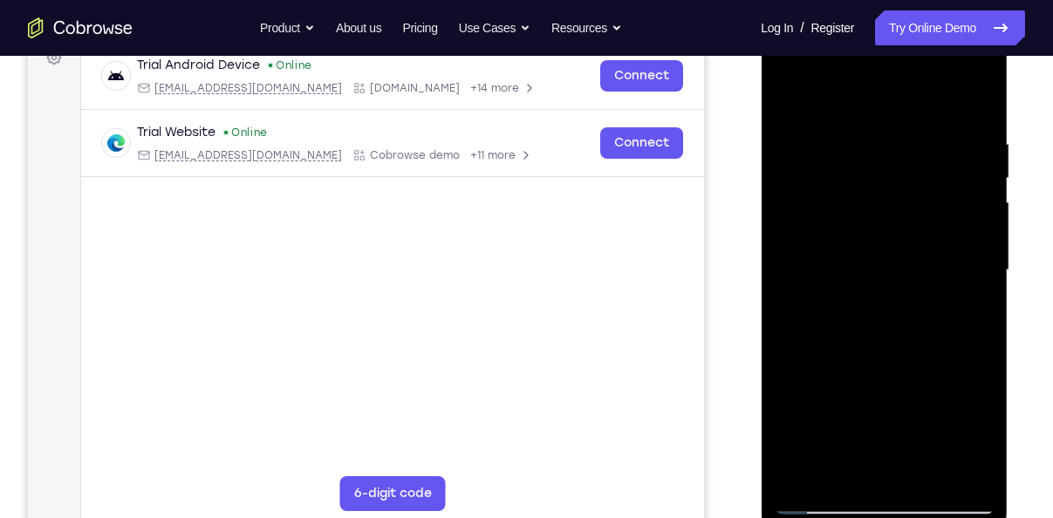
click at [806, 478] on div at bounding box center [884, 270] width 220 height 488
click at [975, 142] on div at bounding box center [884, 270] width 220 height 488
click at [973, 106] on div at bounding box center [884, 270] width 220 height 488
click at [927, 476] on div at bounding box center [884, 270] width 220 height 488
